Goal: Information Seeking & Learning: Learn about a topic

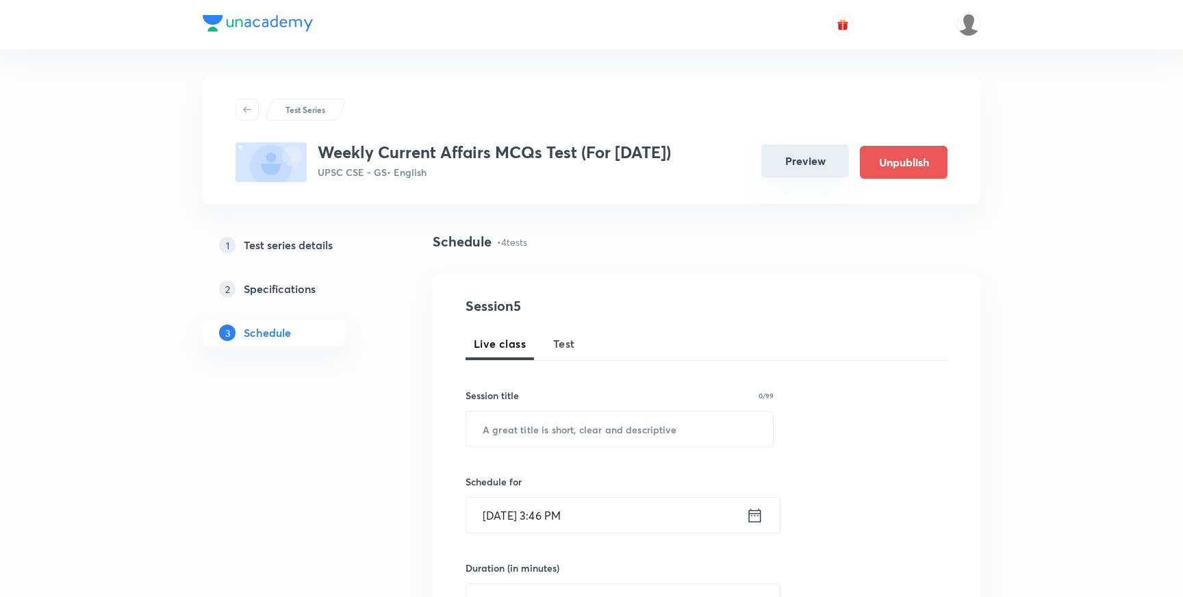
click at [793, 171] on button "Preview" at bounding box center [805, 160] width 88 height 33
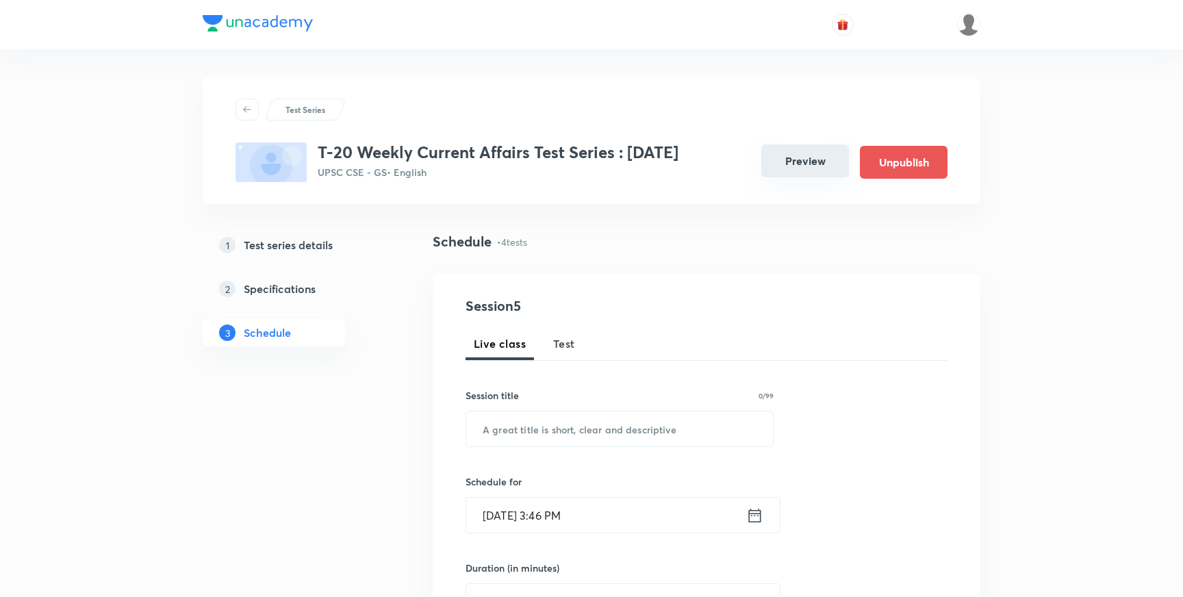
click at [779, 176] on button "Preview" at bounding box center [805, 160] width 88 height 33
